Goal: Transaction & Acquisition: Book appointment/travel/reservation

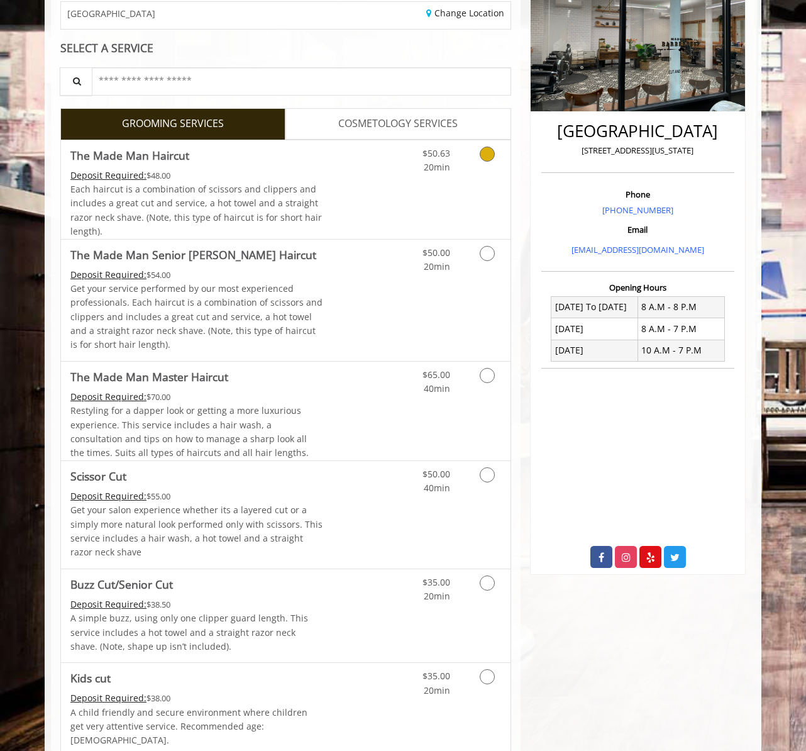
scroll to position [206, 0]
click at [379, 501] on link "Discounted Price" at bounding box center [360, 514] width 75 height 108
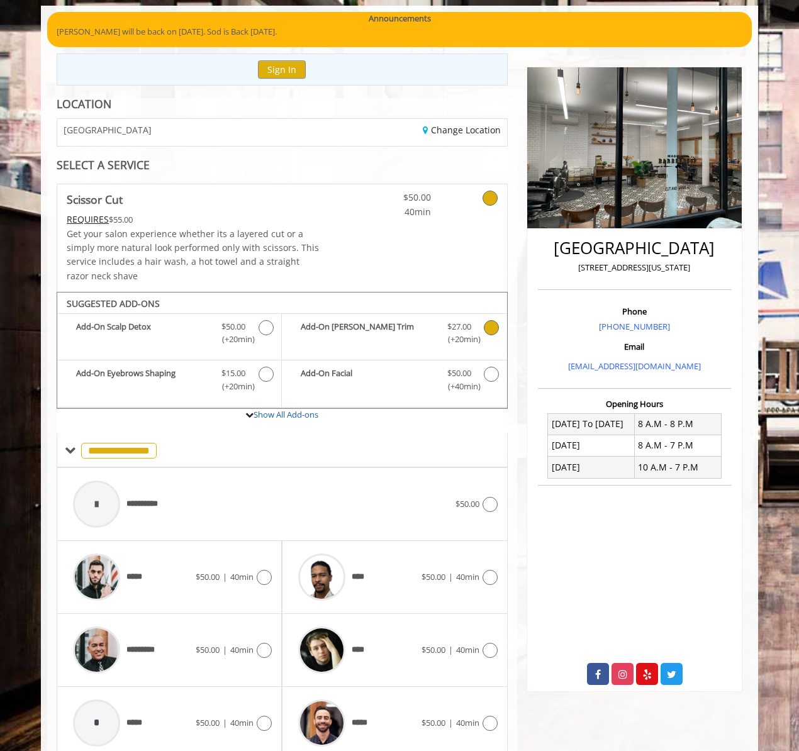
scroll to position [141, 0]
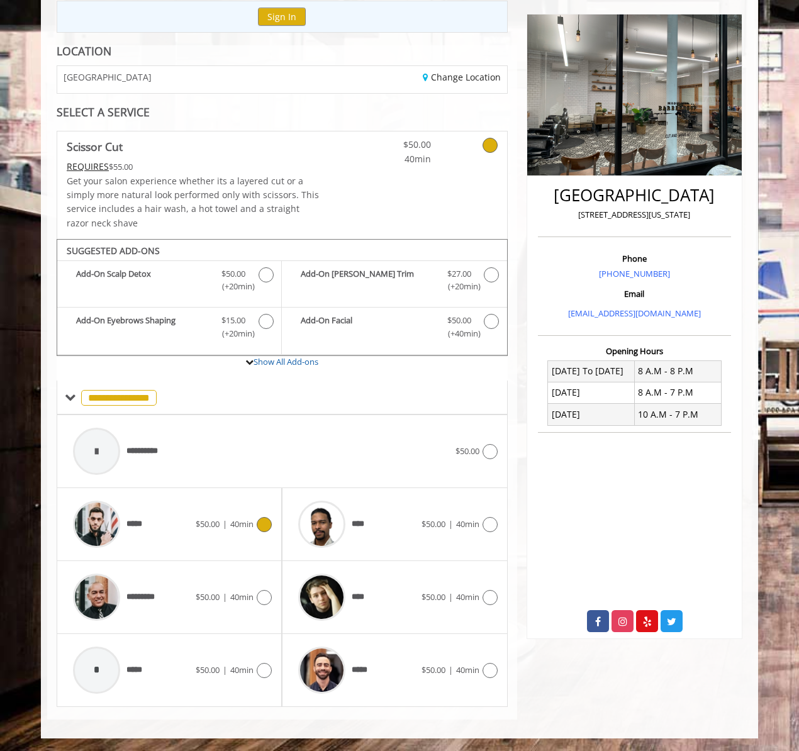
click at [223, 526] on span "|" at bounding box center [225, 523] width 4 height 11
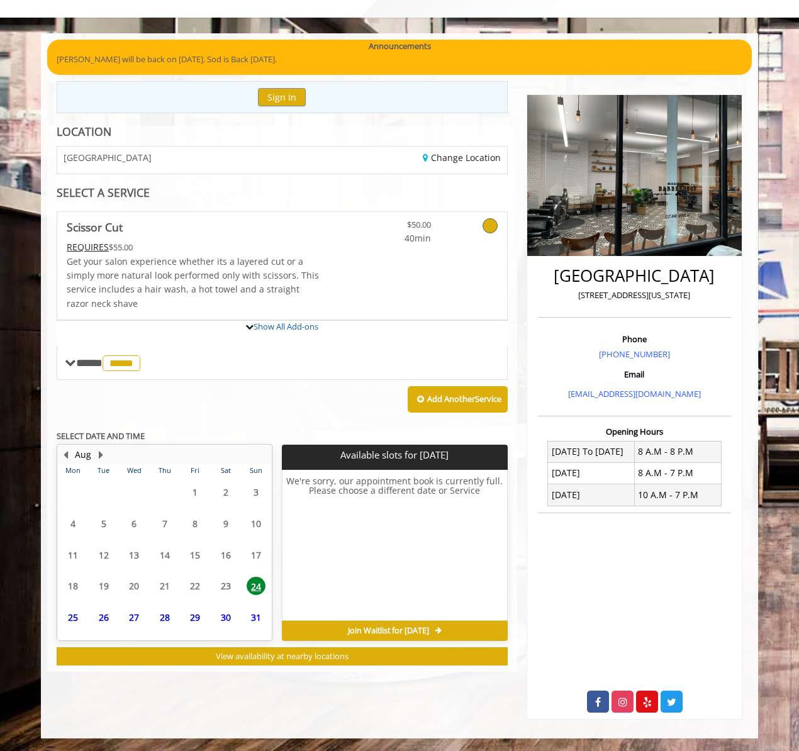
scroll to position [128, 0]
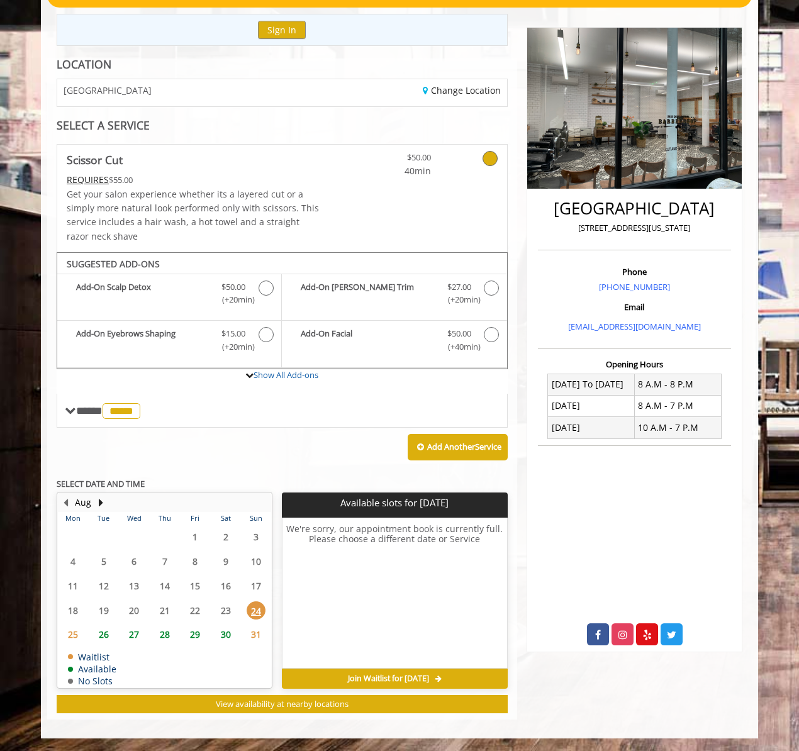
click at [205, 443] on div "Add Another Service" at bounding box center [282, 447] width 451 height 39
click at [104, 634] on span "26" at bounding box center [103, 634] width 19 height 18
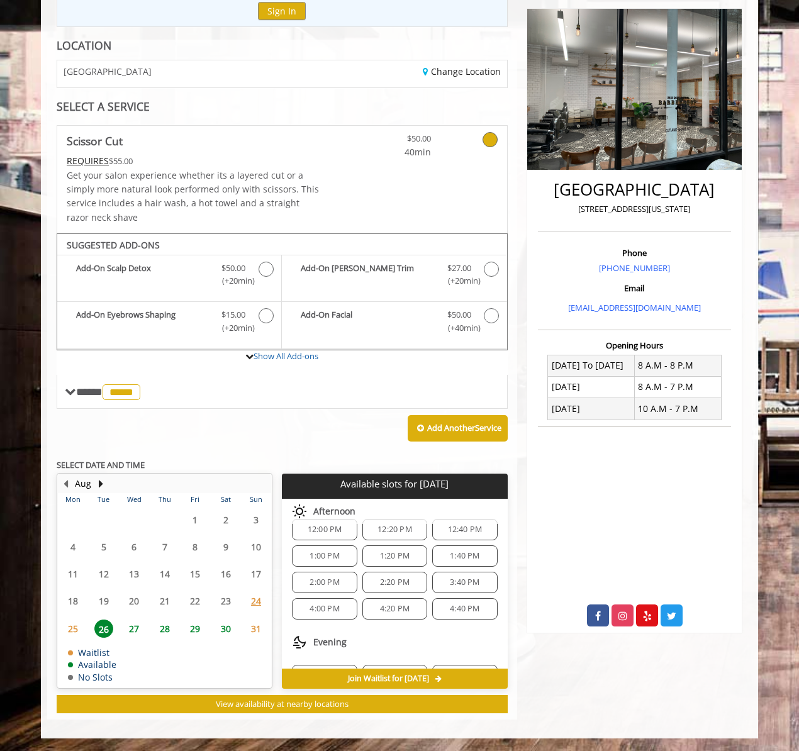
scroll to position [136, 0]
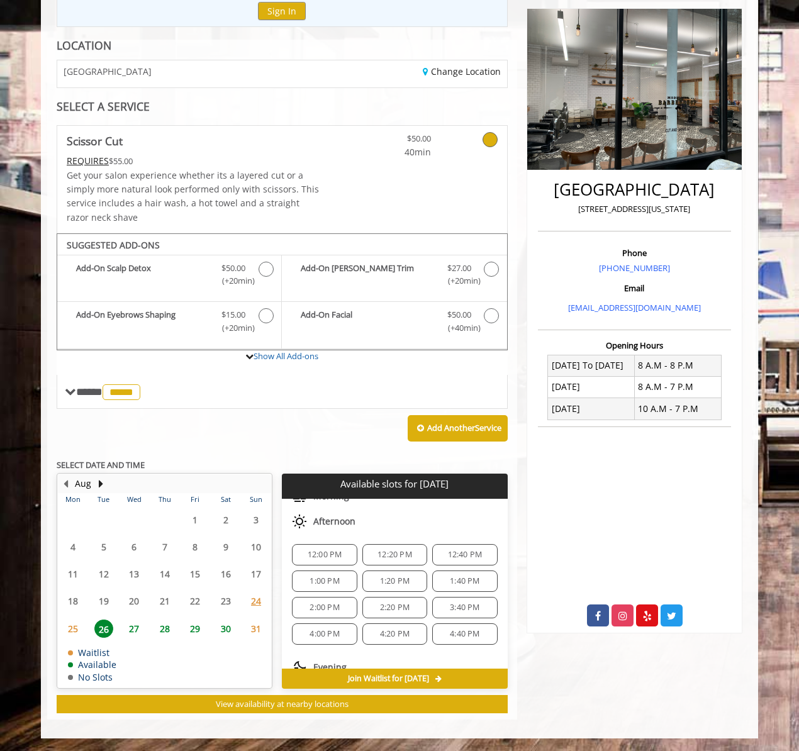
click at [450, 608] on span "3:40 PM" at bounding box center [465, 608] width 30 height 10
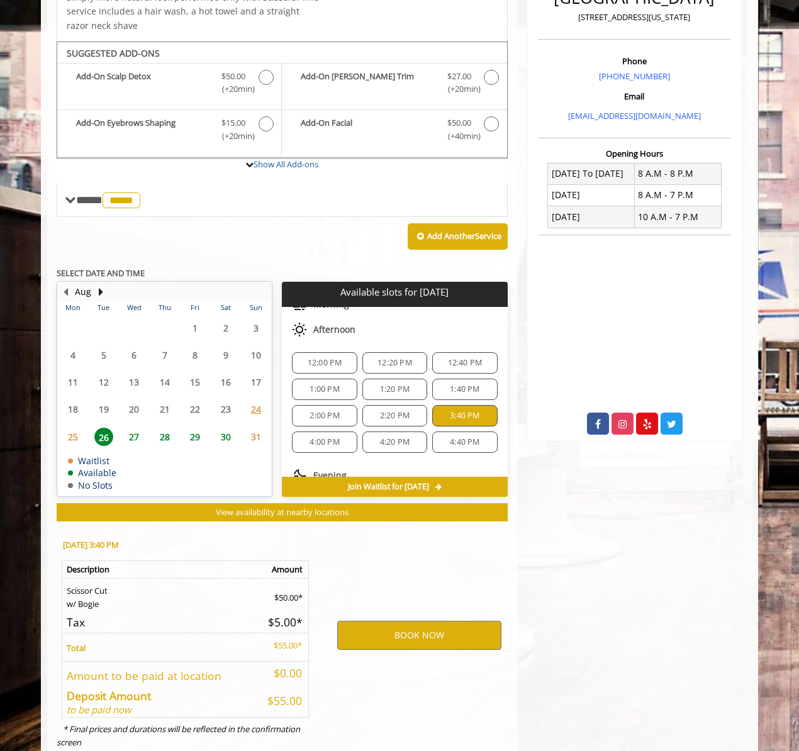
scroll to position [374, 0]
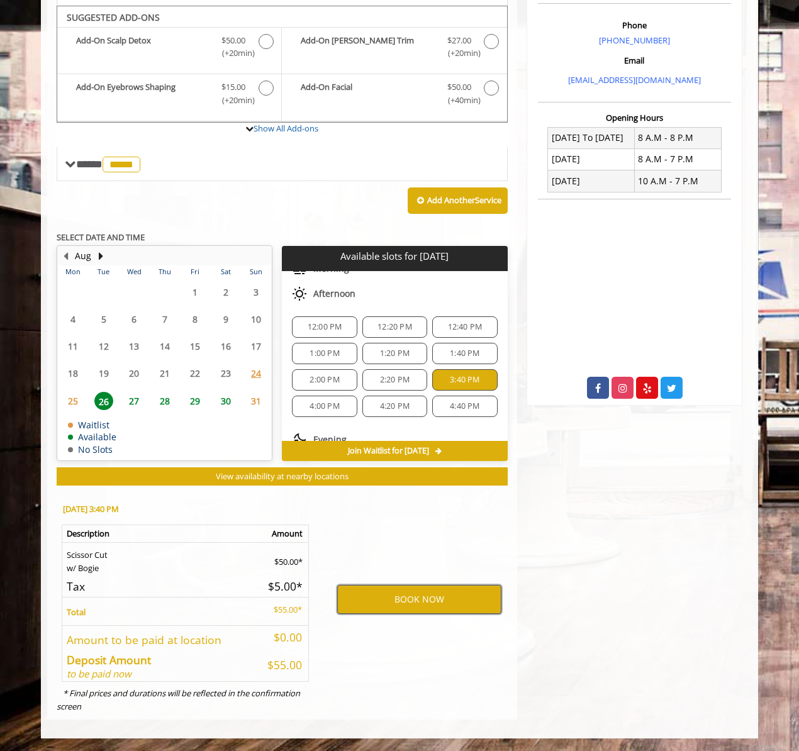
click at [399, 601] on button "BOOK NOW" at bounding box center [419, 599] width 164 height 29
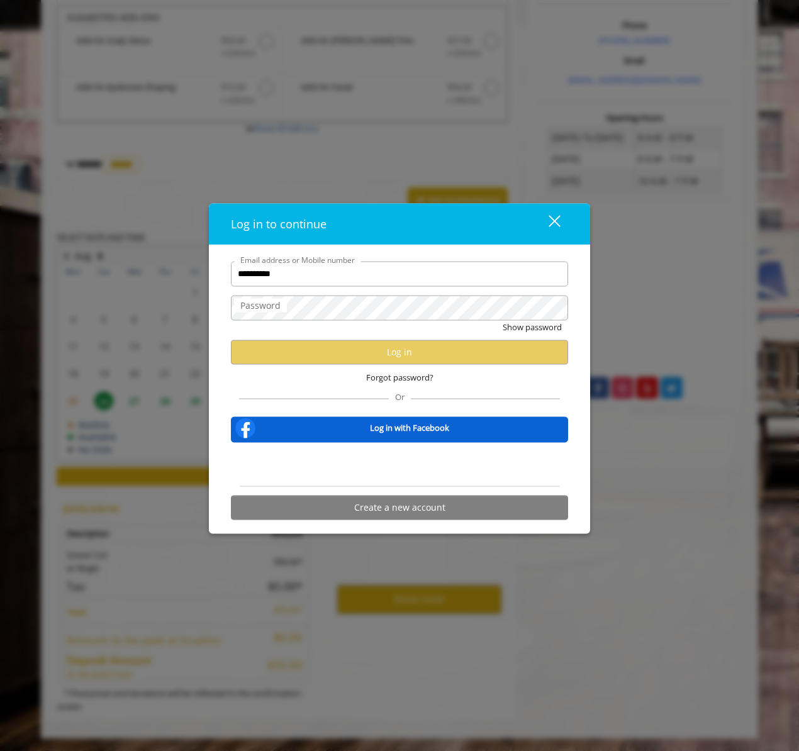
type input "**********"
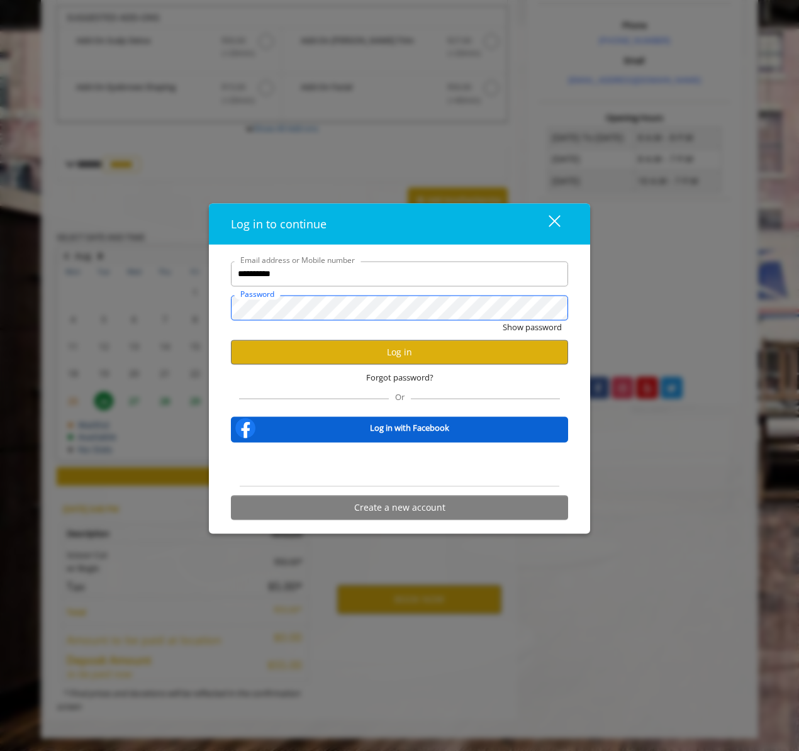
click at [503, 321] on button "Show password" at bounding box center [532, 327] width 59 height 13
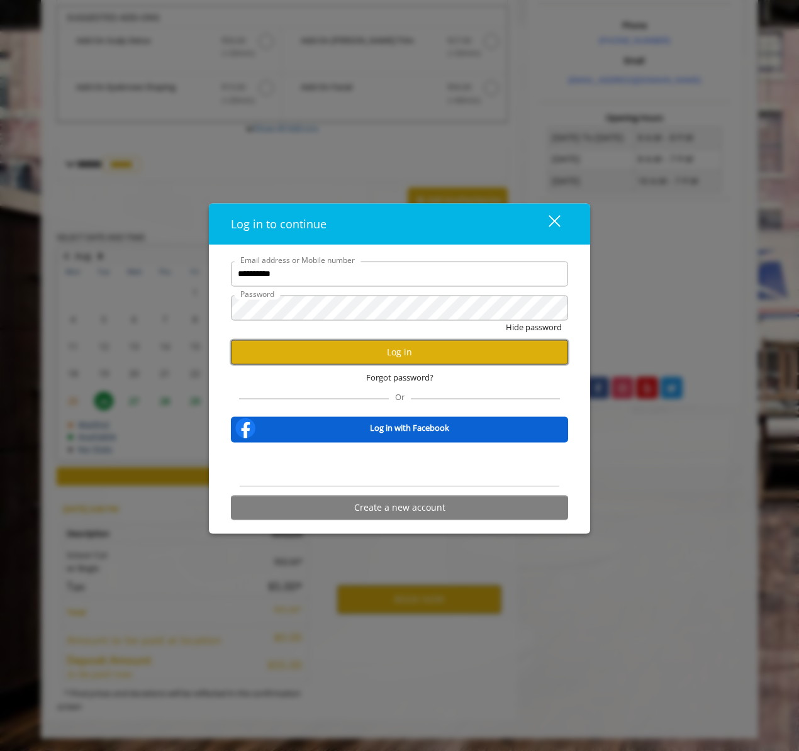
click at [398, 342] on button "Log in" at bounding box center [399, 352] width 337 height 25
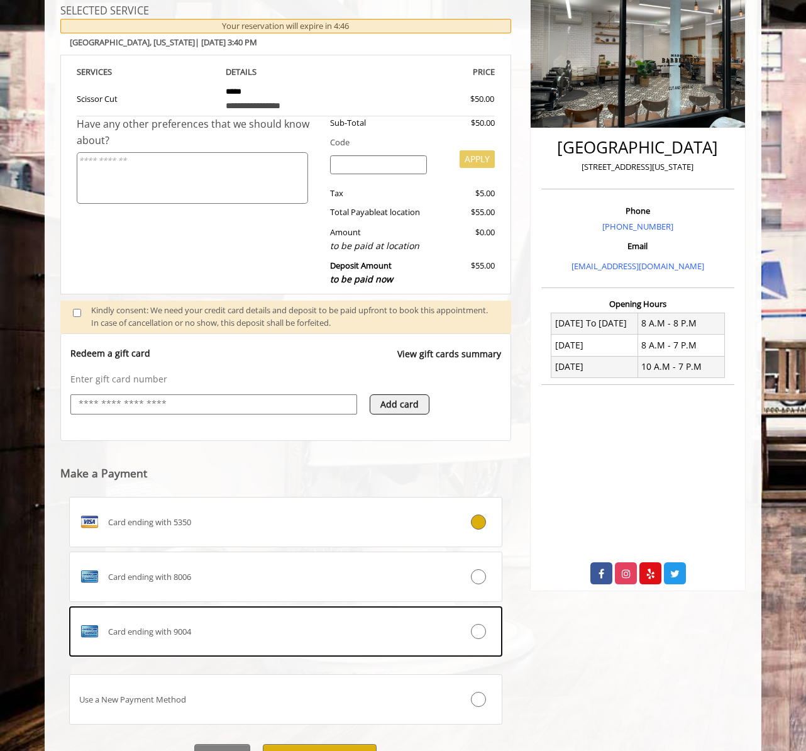
scroll to position [254, 0]
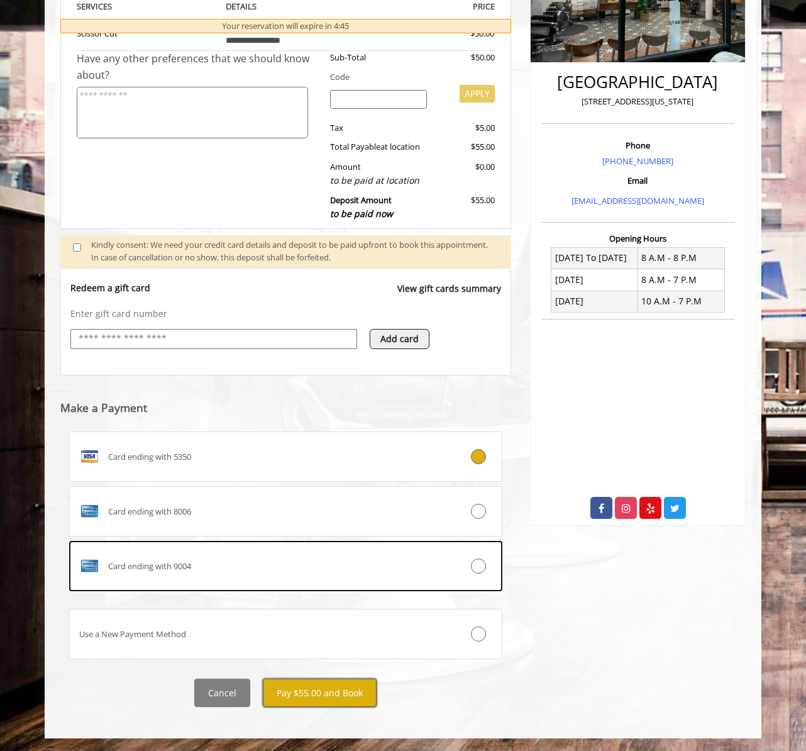
click at [338, 701] on button "Pay $55.00 and Book" at bounding box center [320, 693] width 114 height 28
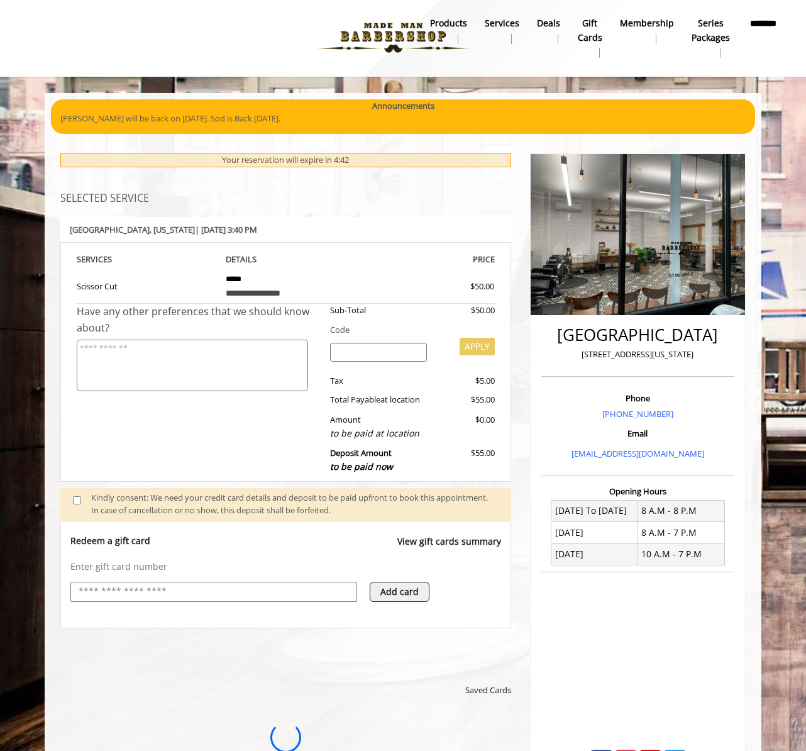
scroll to position [0, 0]
